Goal: Answer question/provide support: Share knowledge or assist other users

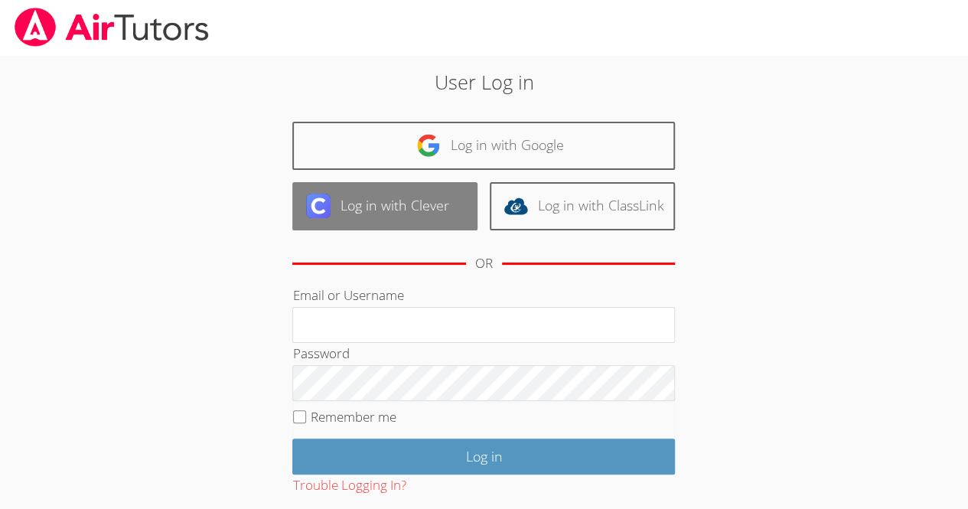
click at [407, 207] on link "Log in with Clever" at bounding box center [384, 206] width 185 height 48
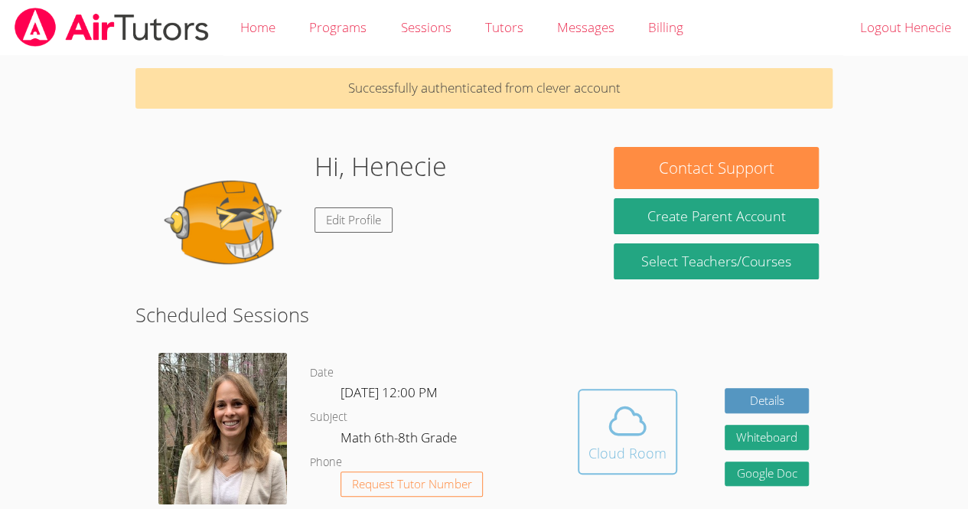
click at [647, 425] on icon at bounding box center [627, 420] width 43 height 43
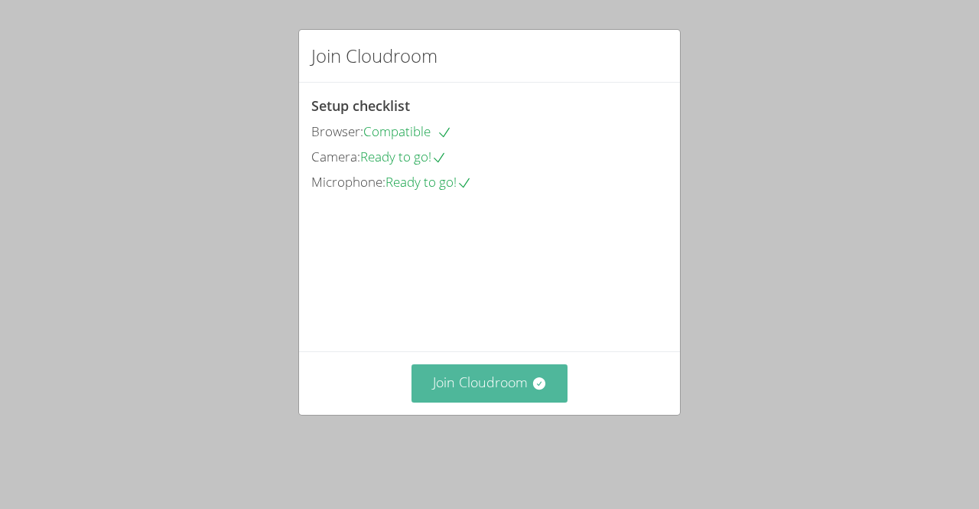
click at [506, 402] on button "Join Cloudroom" at bounding box center [490, 382] width 157 height 37
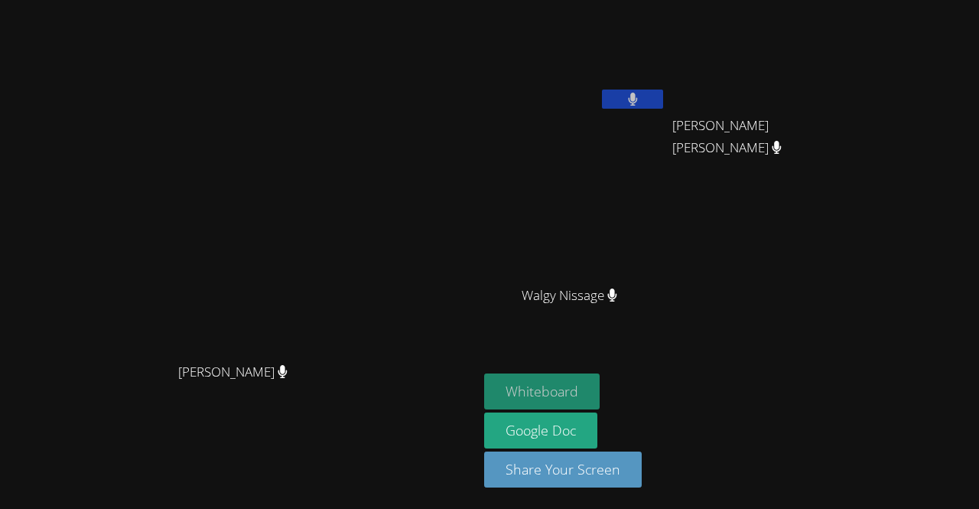
click at [600, 380] on button "Whiteboard" at bounding box center [542, 391] width 116 height 36
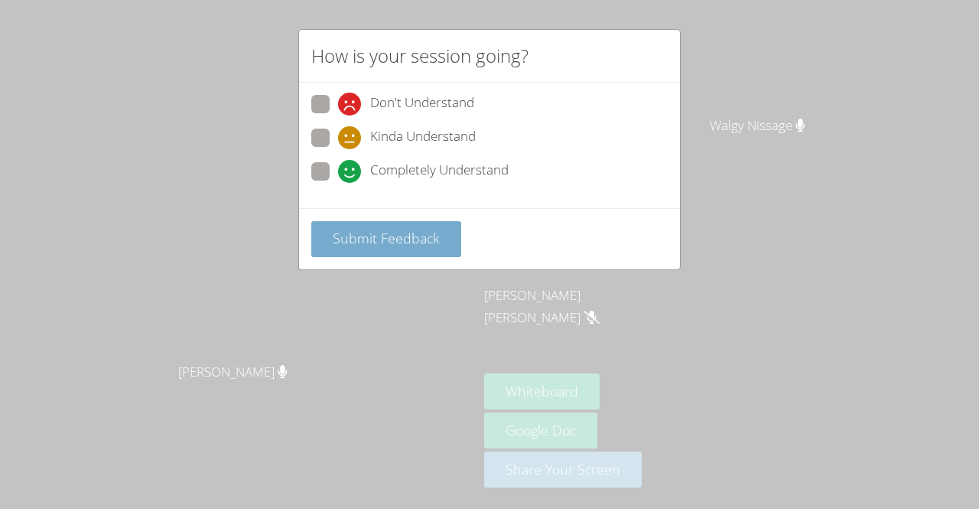
click at [444, 233] on button "Submit Feedback" at bounding box center [386, 239] width 150 height 36
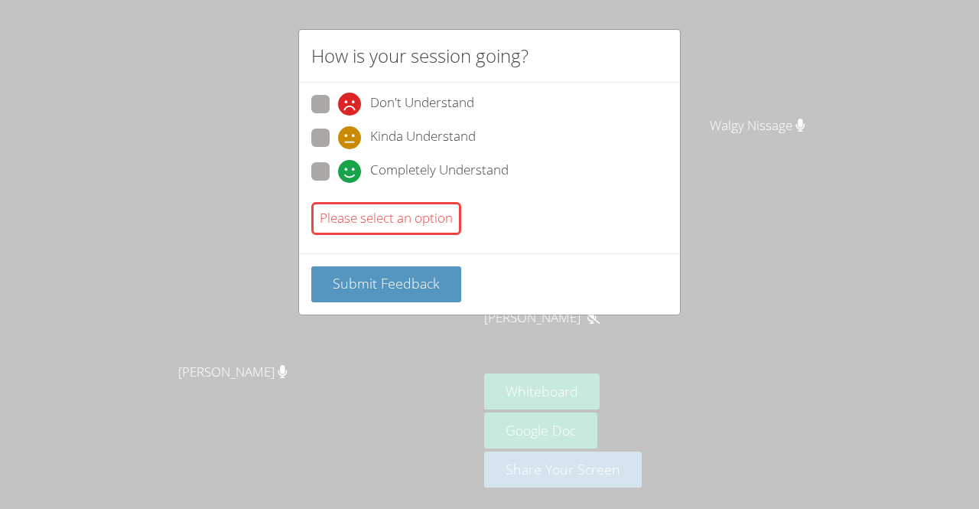
click at [330, 162] on label "Completely Understand" at bounding box center [409, 172] width 197 height 21
click at [338, 162] on input "Completely Understand" at bounding box center [344, 168] width 13 height 13
radio input "true"
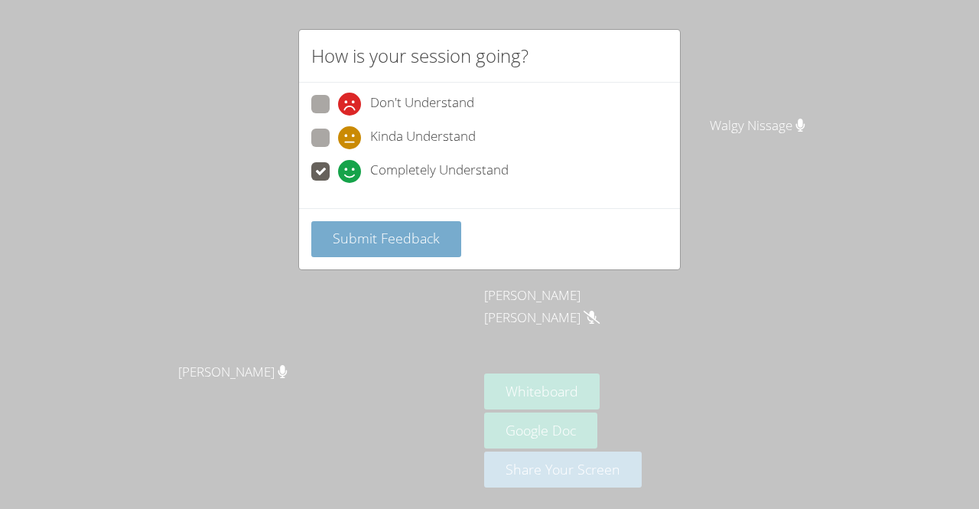
click at [373, 236] on span "Submit Feedback" at bounding box center [386, 238] width 107 height 18
